Goal: Transaction & Acquisition: Purchase product/service

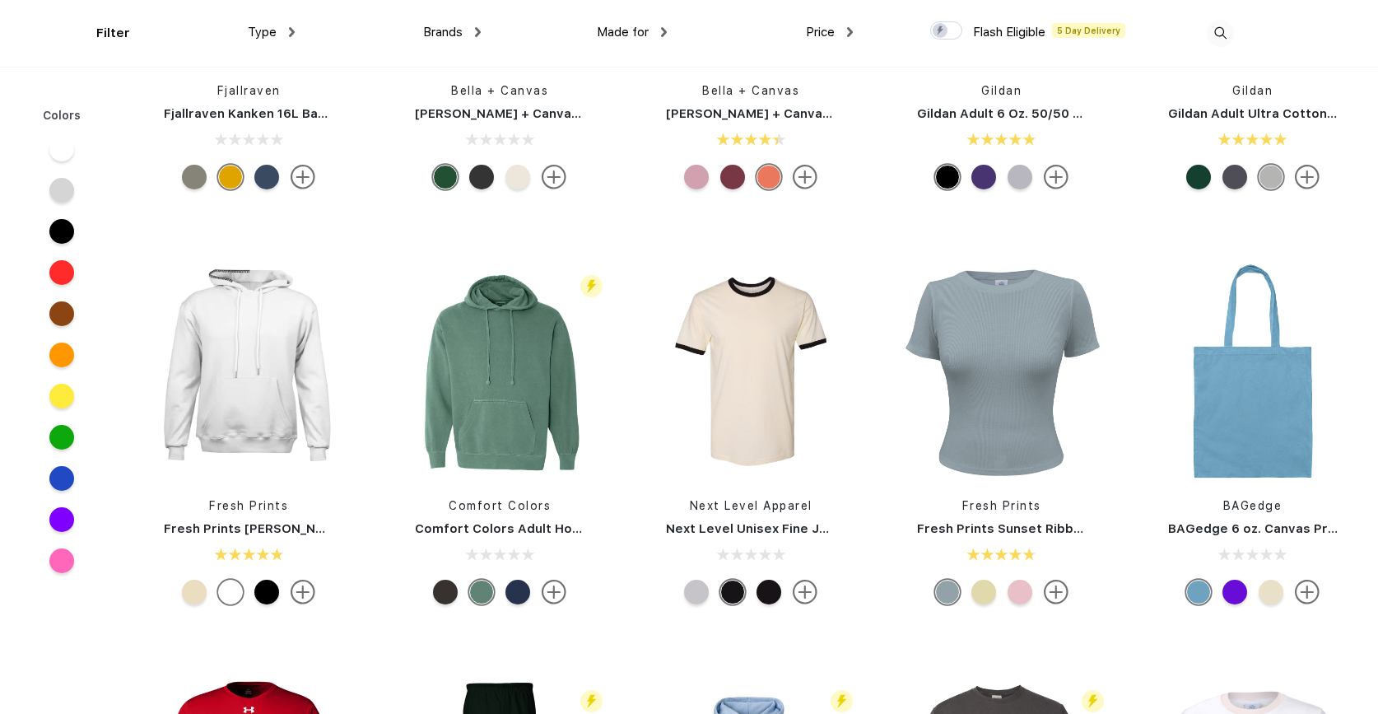
scroll to position [6071, 0]
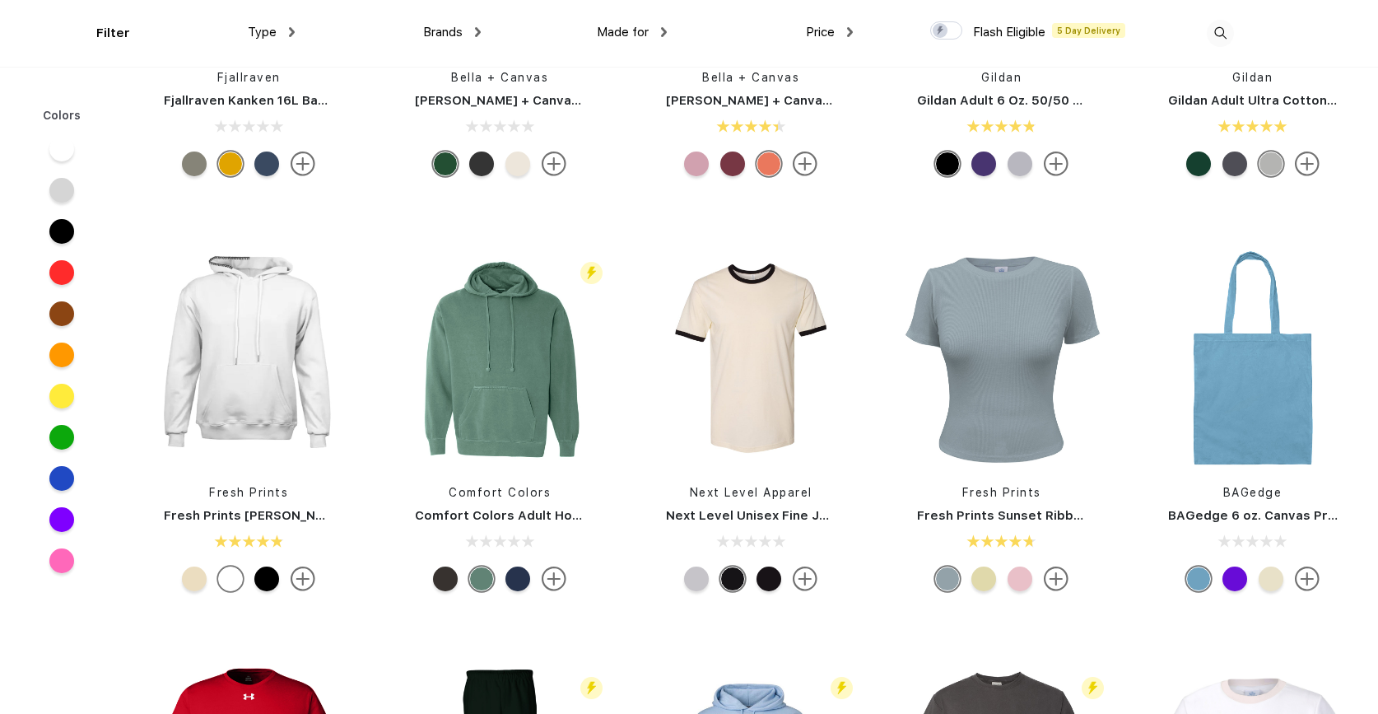
click at [514, 582] on div at bounding box center [517, 578] width 25 height 25
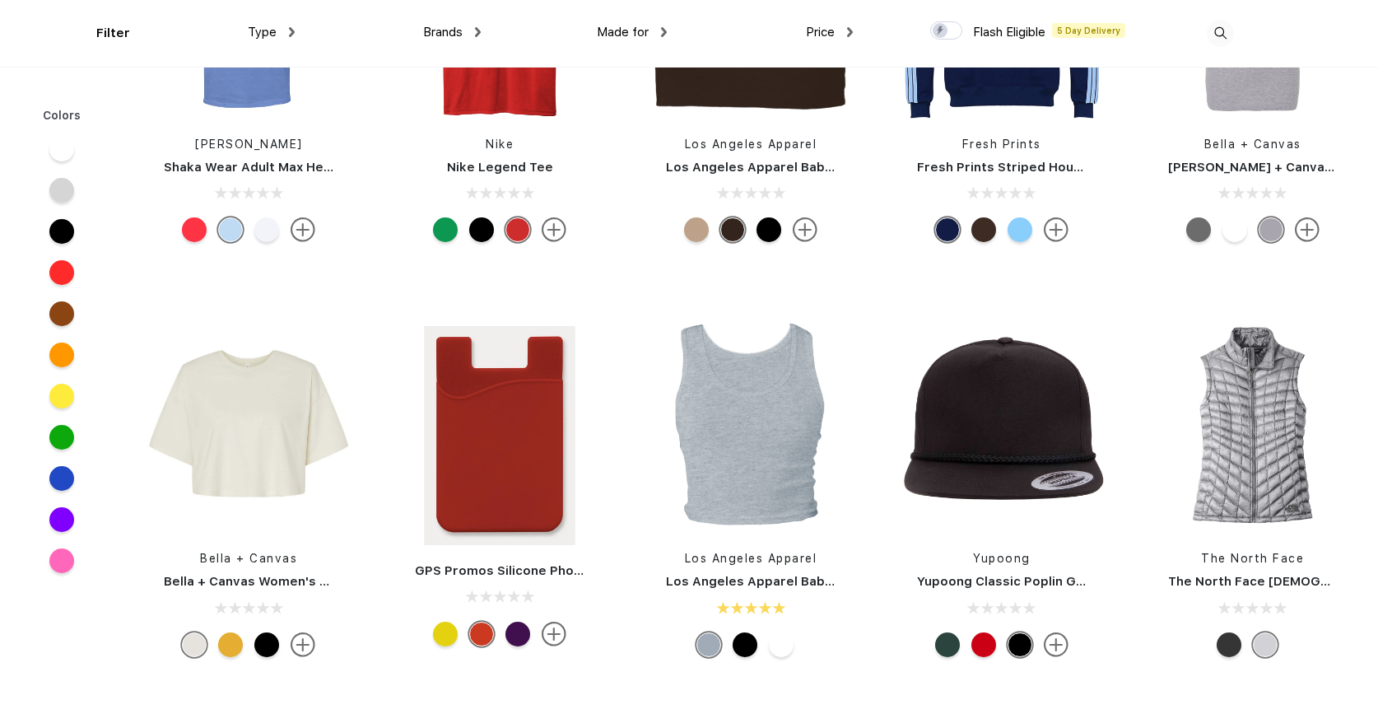
scroll to position [9317, 0]
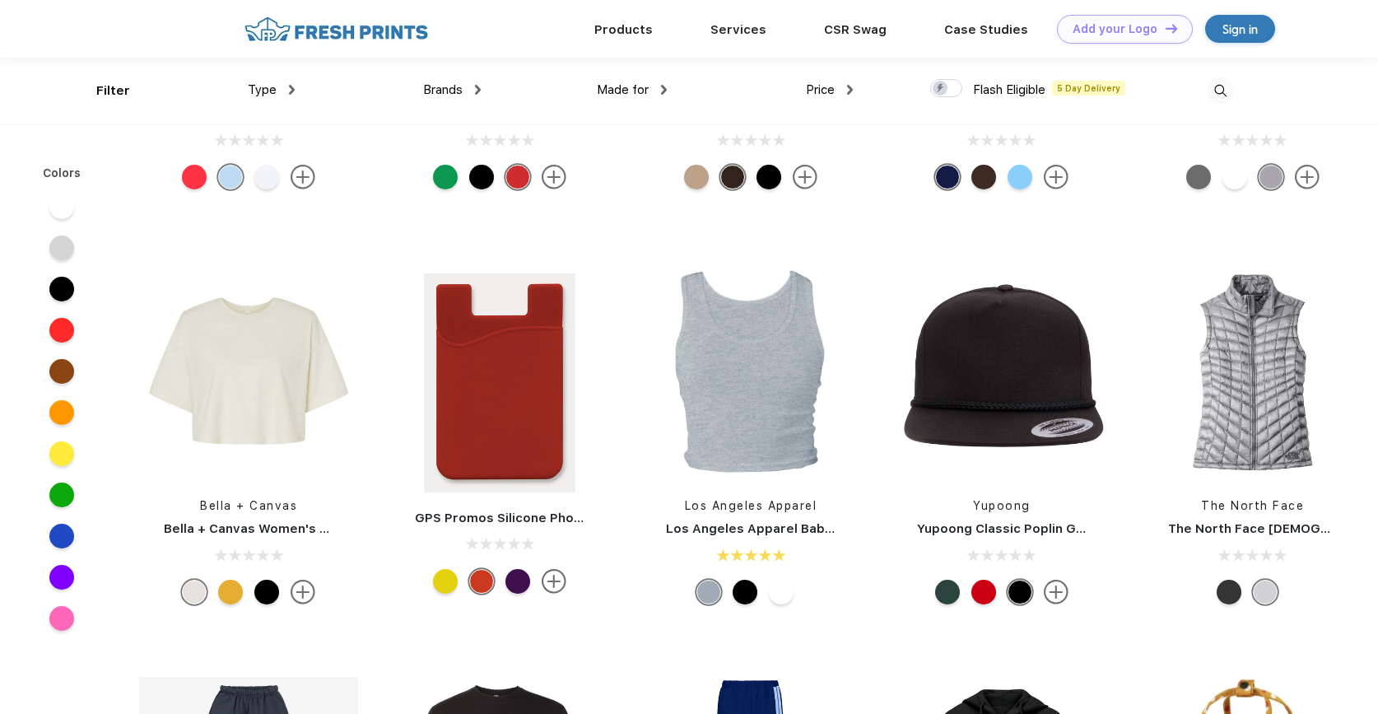
click at [986, 595] on div at bounding box center [983, 591] width 25 height 25
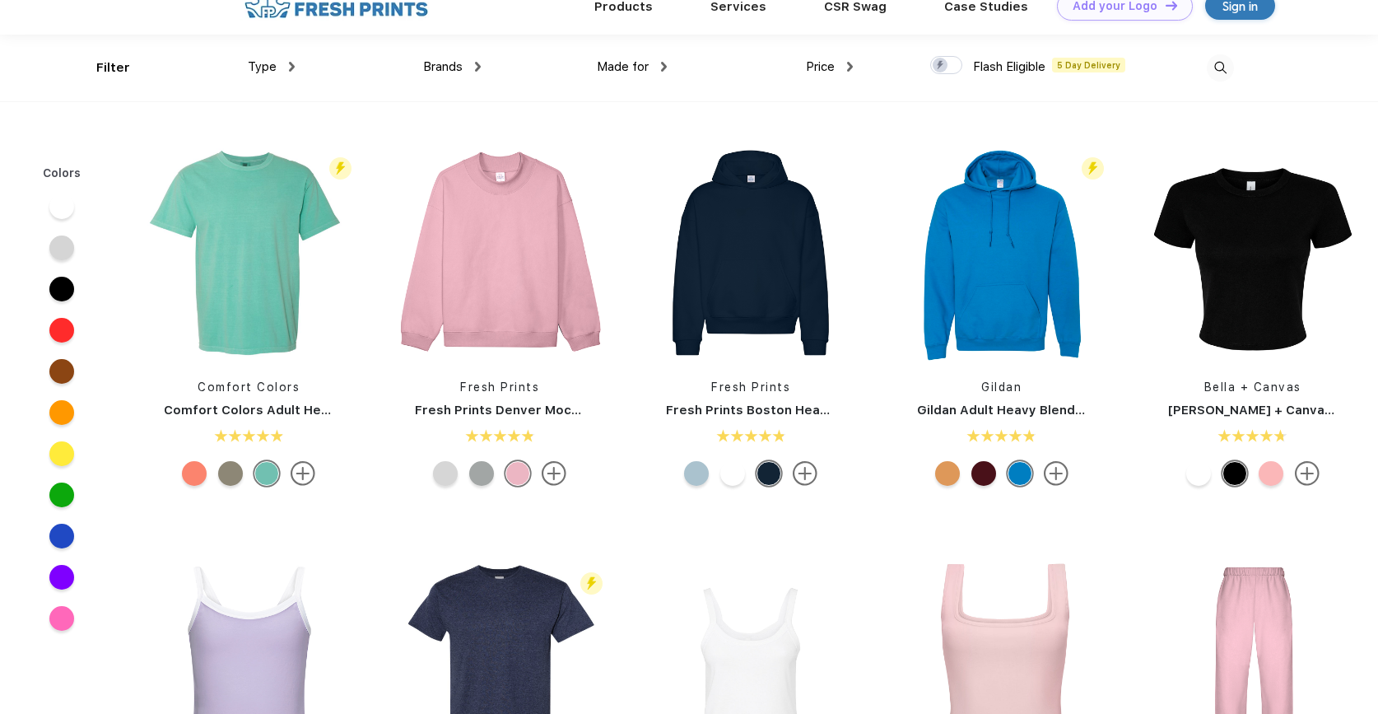
scroll to position [0, 0]
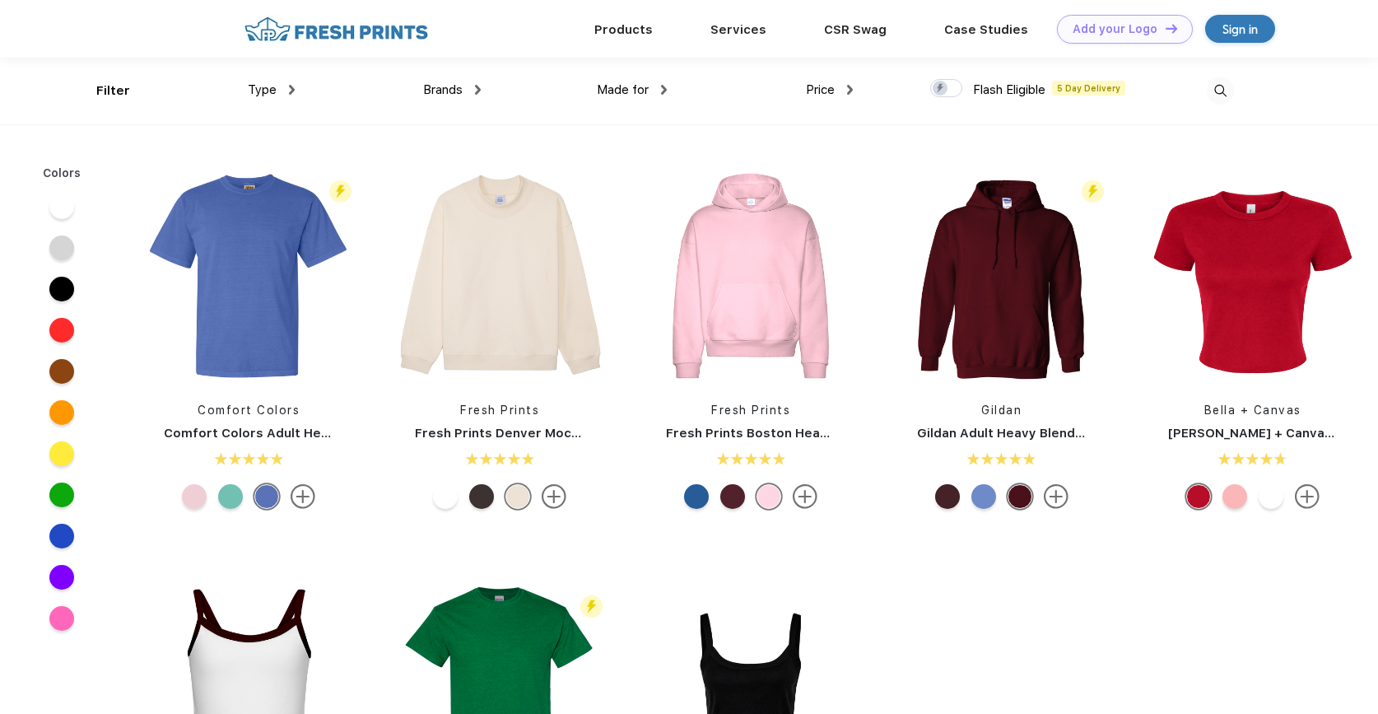
scroll to position [1, 0]
click at [770, 323] on img at bounding box center [750, 274] width 219 height 219
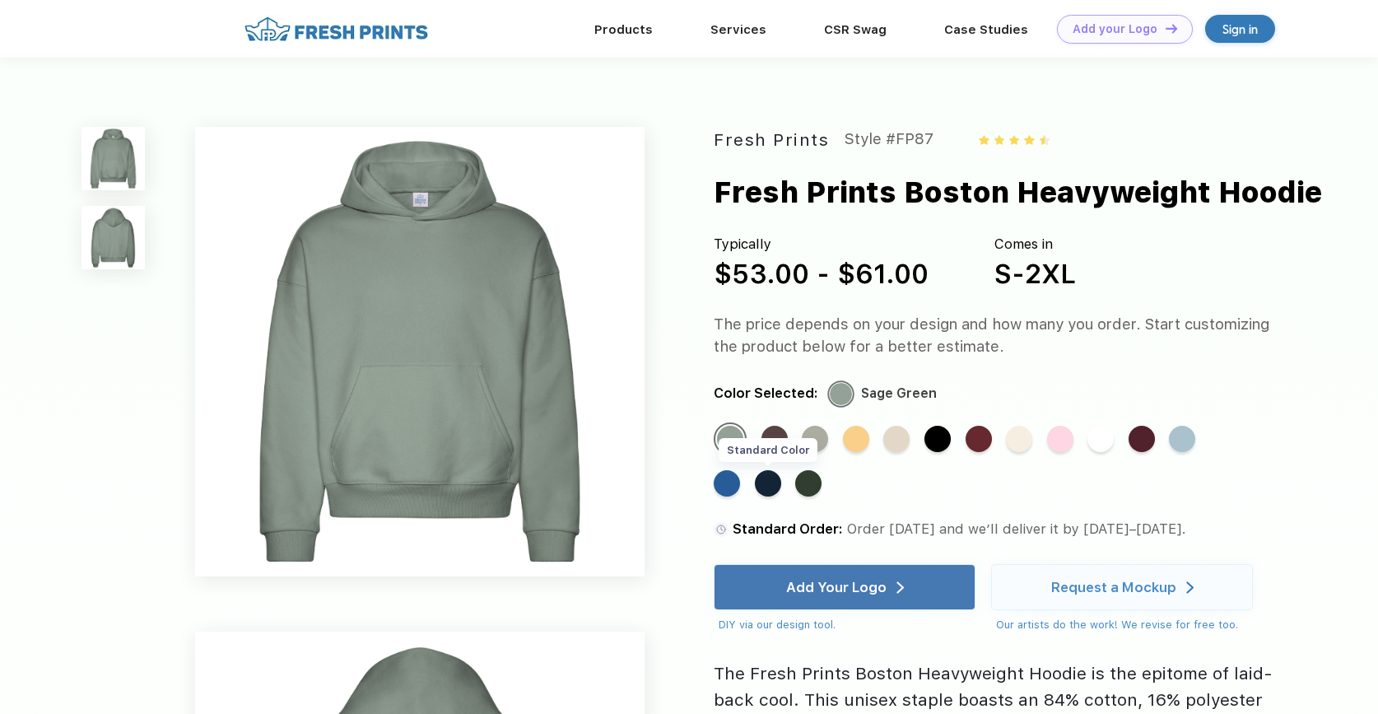
click at [771, 480] on div "Standard Color" at bounding box center [768, 483] width 26 height 26
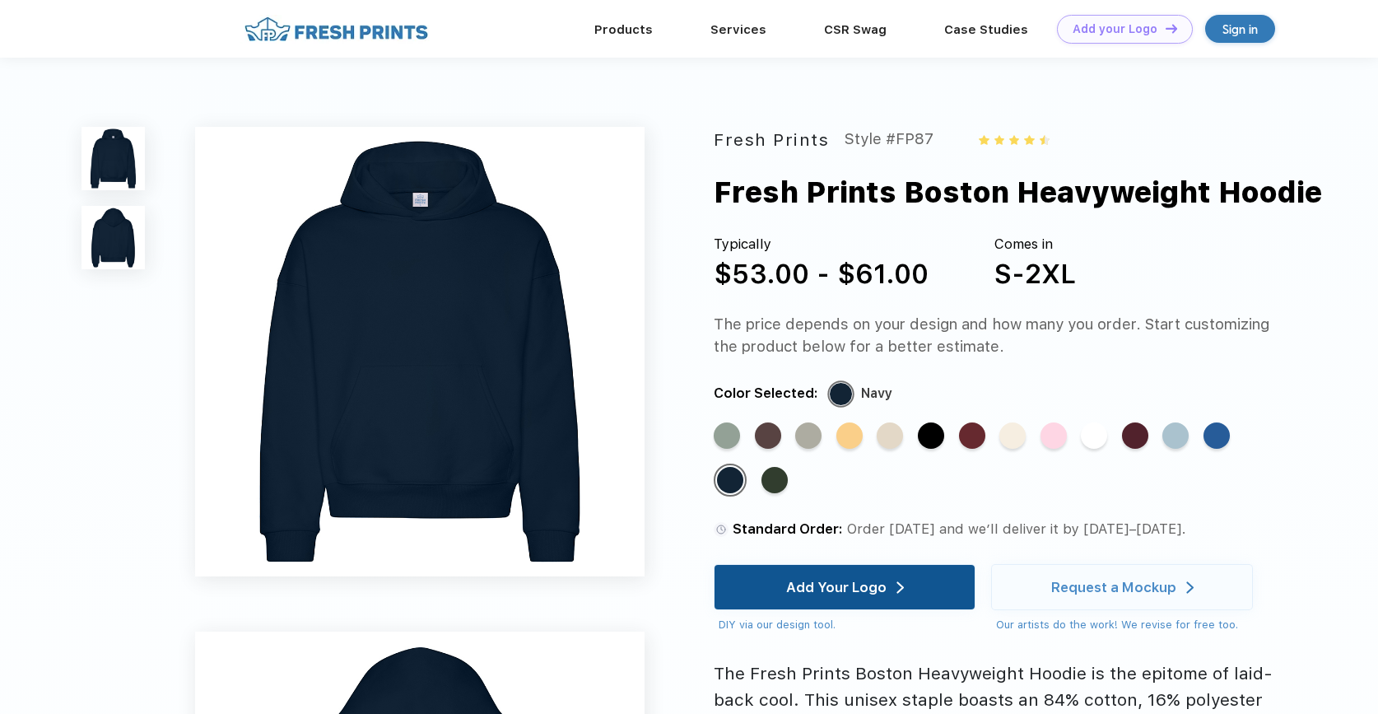
click at [933, 592] on div "Add Your Logo" at bounding box center [845, 587] width 262 height 46
